Goal: Information Seeking & Learning: Learn about a topic

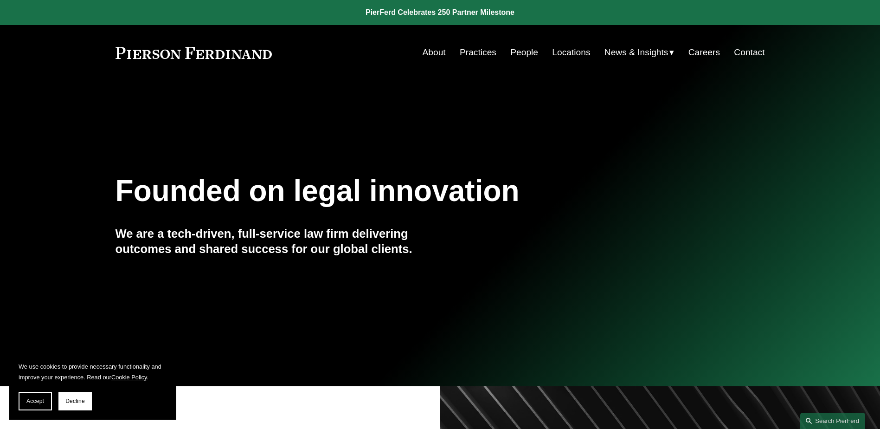
click at [521, 58] on link "People" at bounding box center [525, 53] width 28 height 18
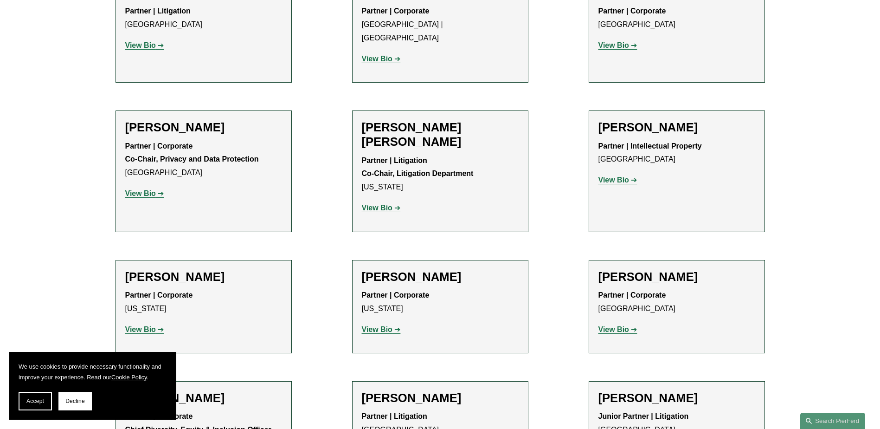
scroll to position [1300, 0]
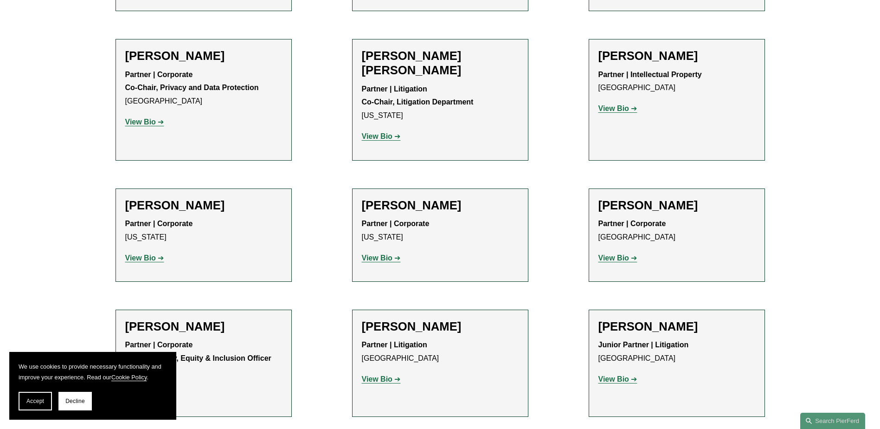
click at [391, 375] on strong "View Bio" at bounding box center [377, 379] width 31 height 8
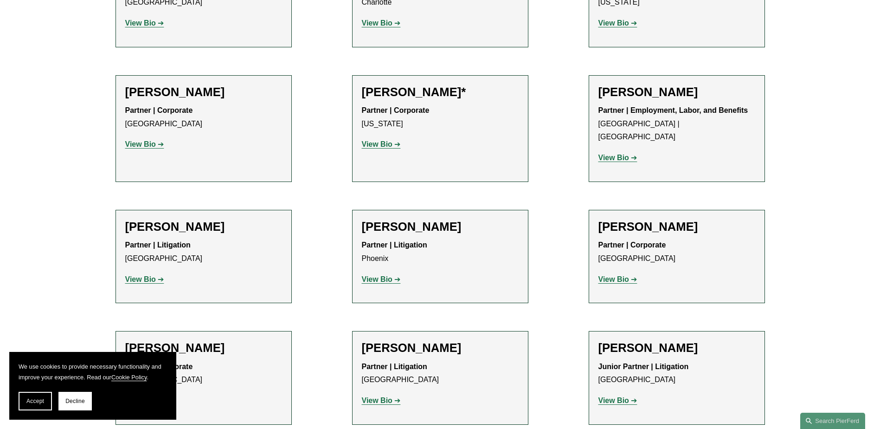
scroll to position [10767, 0]
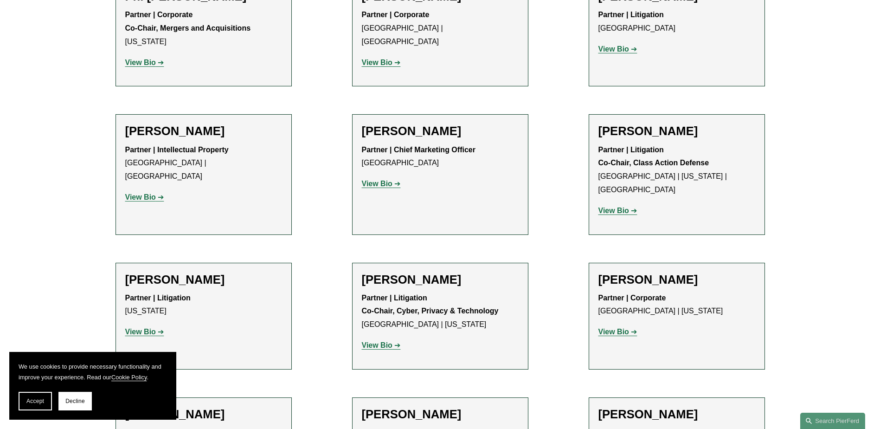
scroll to position [7983, 0]
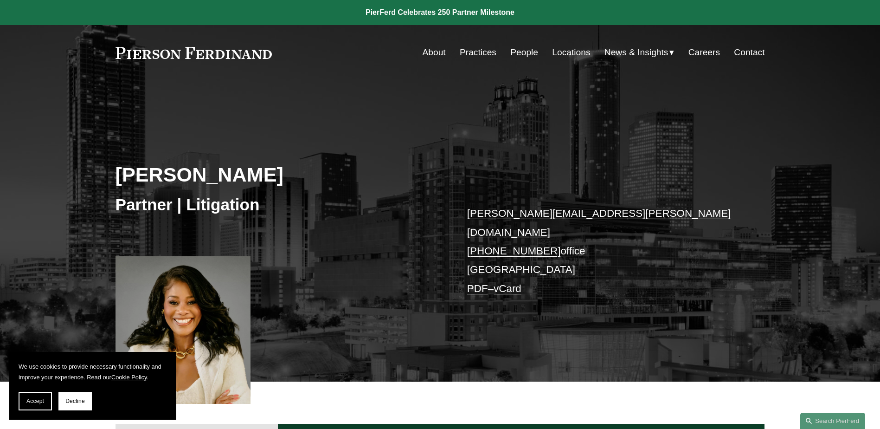
scroll to position [278, 0]
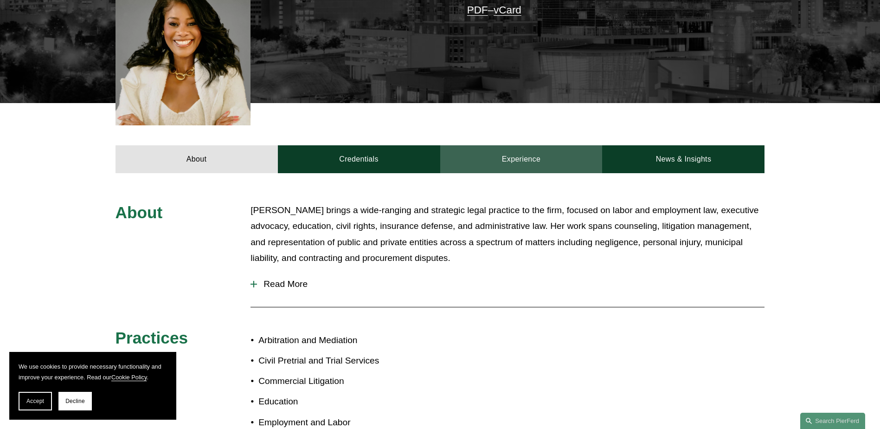
click at [516, 145] on link "Experience" at bounding box center [521, 159] width 162 height 28
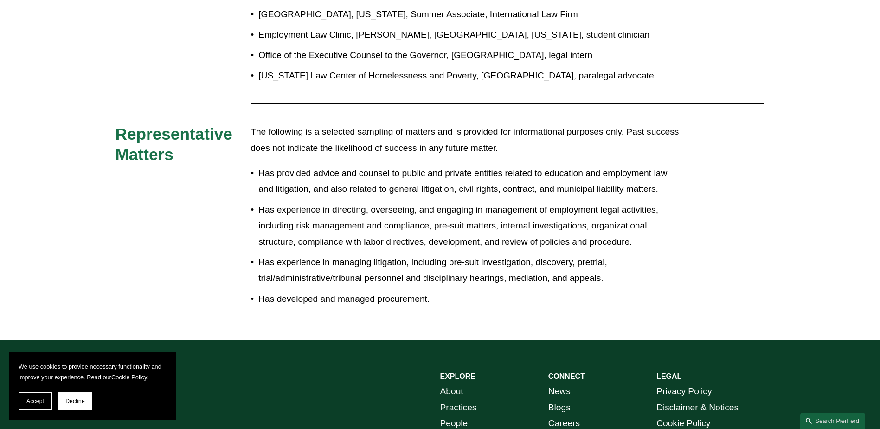
scroll to position [371, 0]
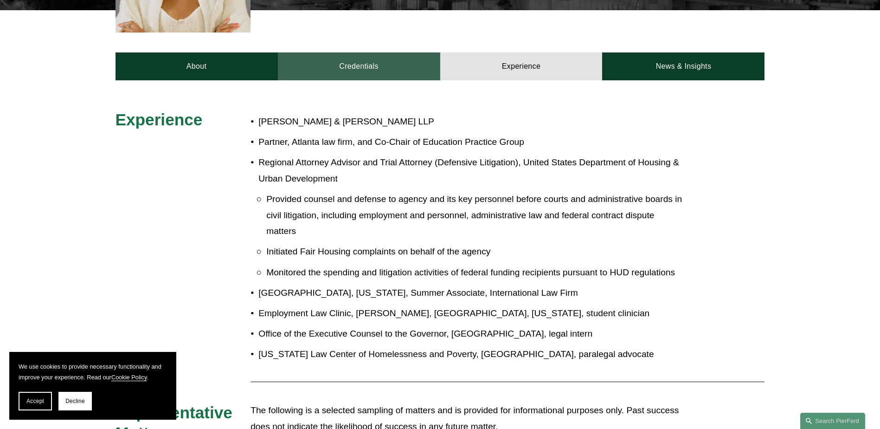
click at [351, 57] on link "Credentials" at bounding box center [359, 66] width 162 height 28
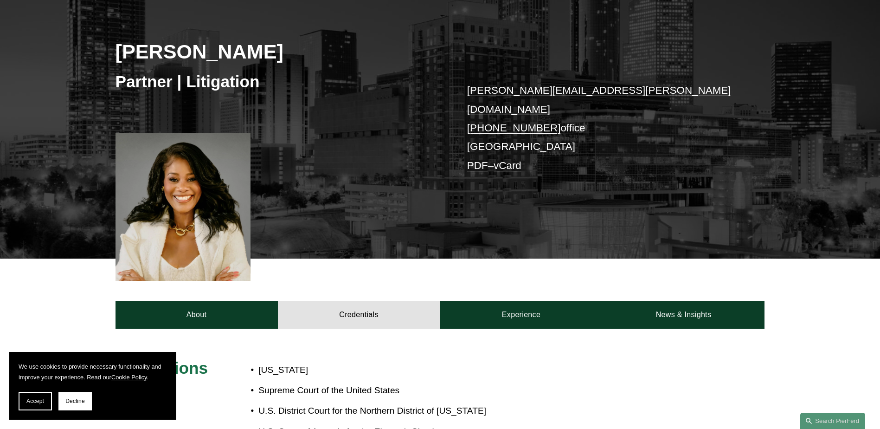
scroll to position [186, 0]
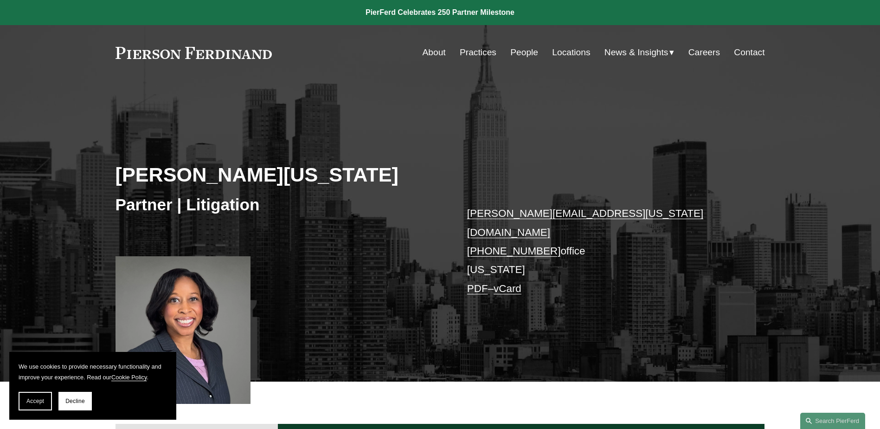
scroll to position [186, 0]
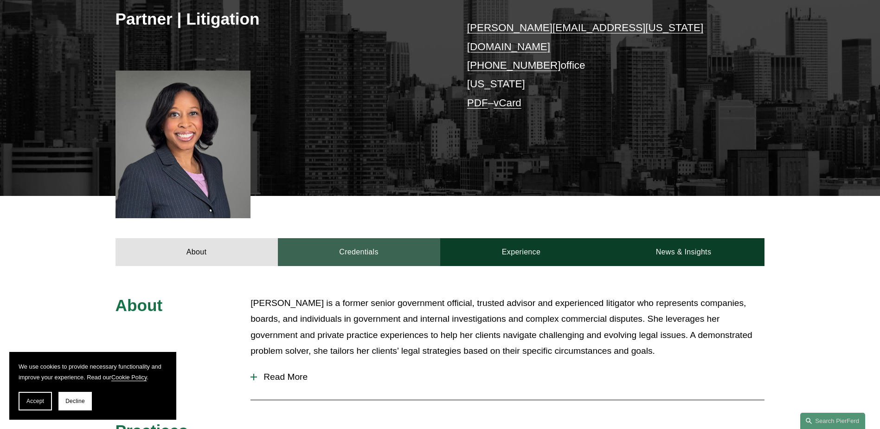
click at [369, 238] on link "Credentials" at bounding box center [359, 252] width 162 height 28
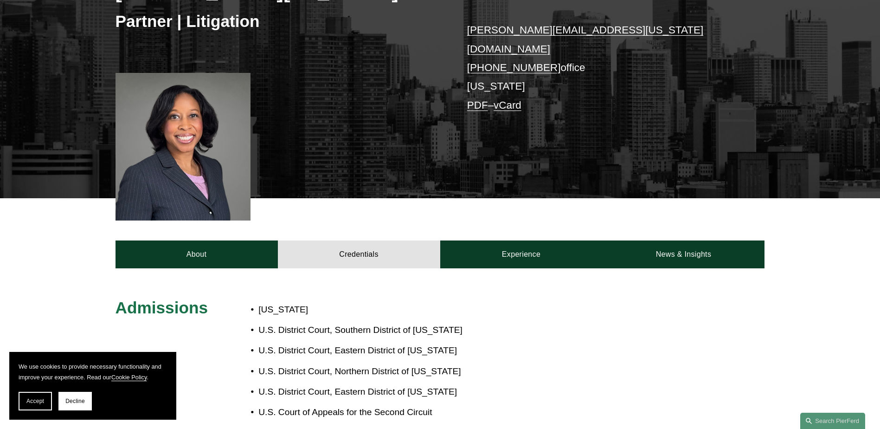
scroll to position [0, 0]
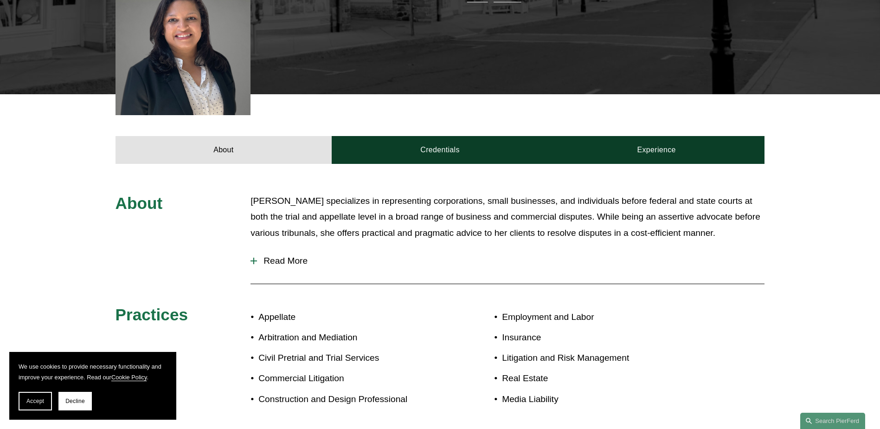
scroll to position [278, 0]
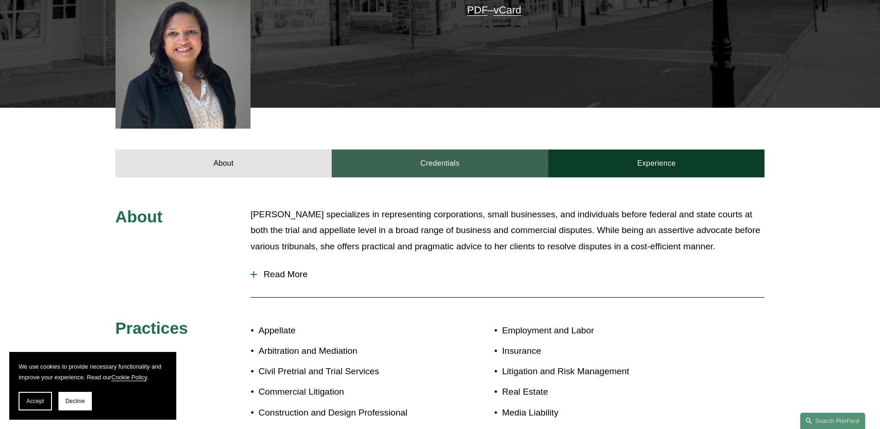
click at [432, 161] on link "Credentials" at bounding box center [440, 163] width 217 height 28
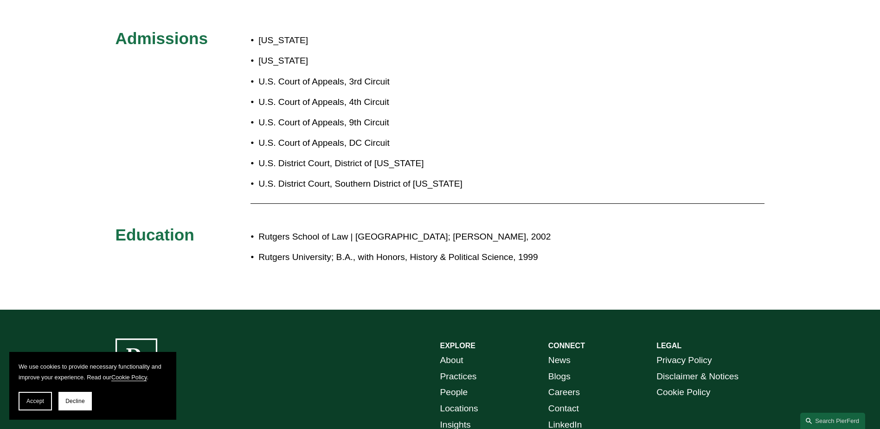
scroll to position [464, 0]
